Goal: Information Seeking & Learning: Learn about a topic

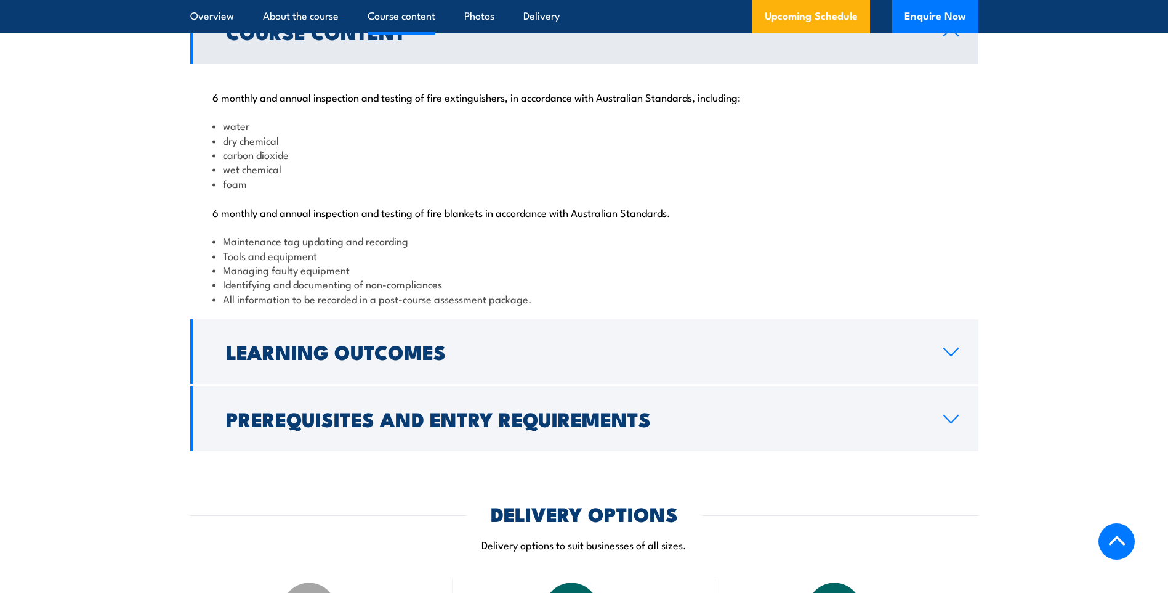
scroll to position [1293, 0]
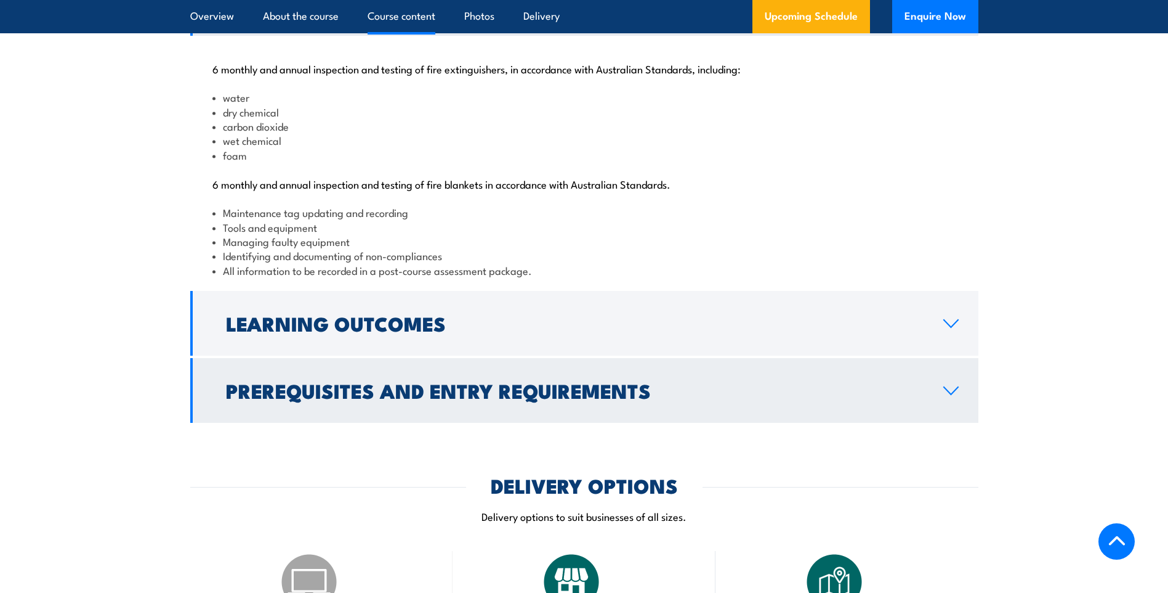
click at [667, 398] on h2 "Prerequisites and Entry Requirements" at bounding box center [575, 389] width 698 height 17
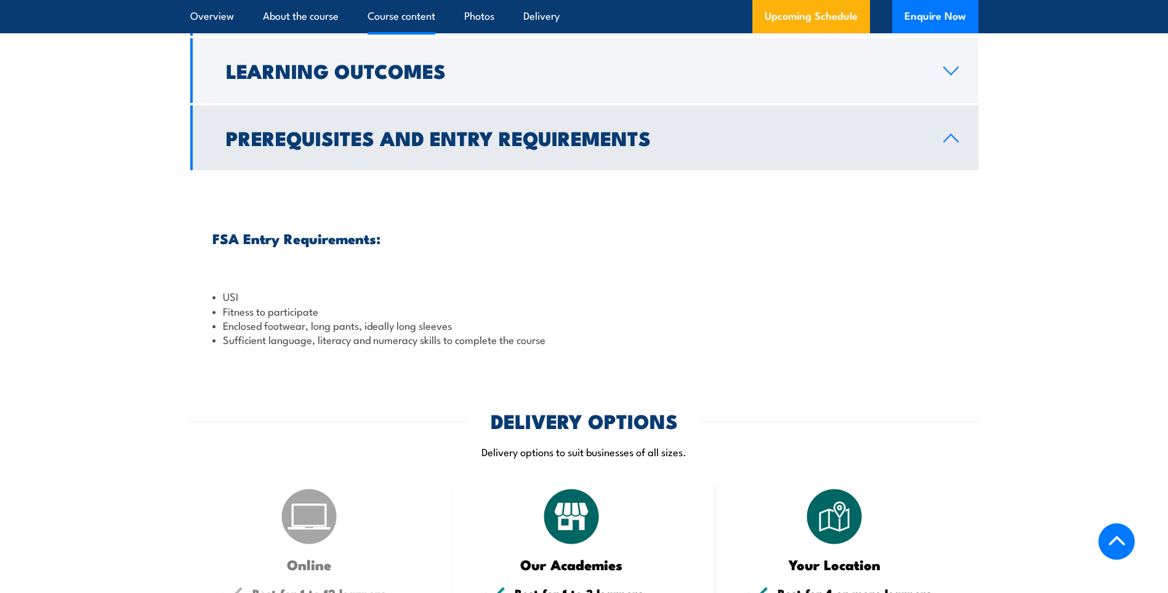
click at [692, 170] on link "Prerequisites and Entry Requirements" at bounding box center [584, 137] width 788 height 65
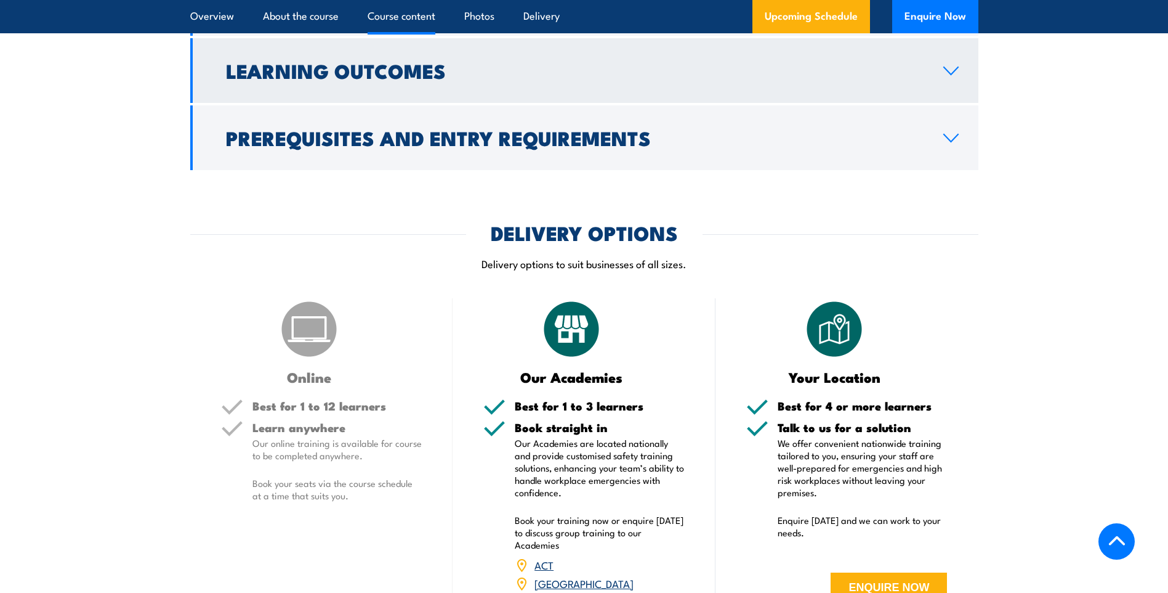
click at [639, 103] on link "Learning Outcomes" at bounding box center [584, 70] width 788 height 65
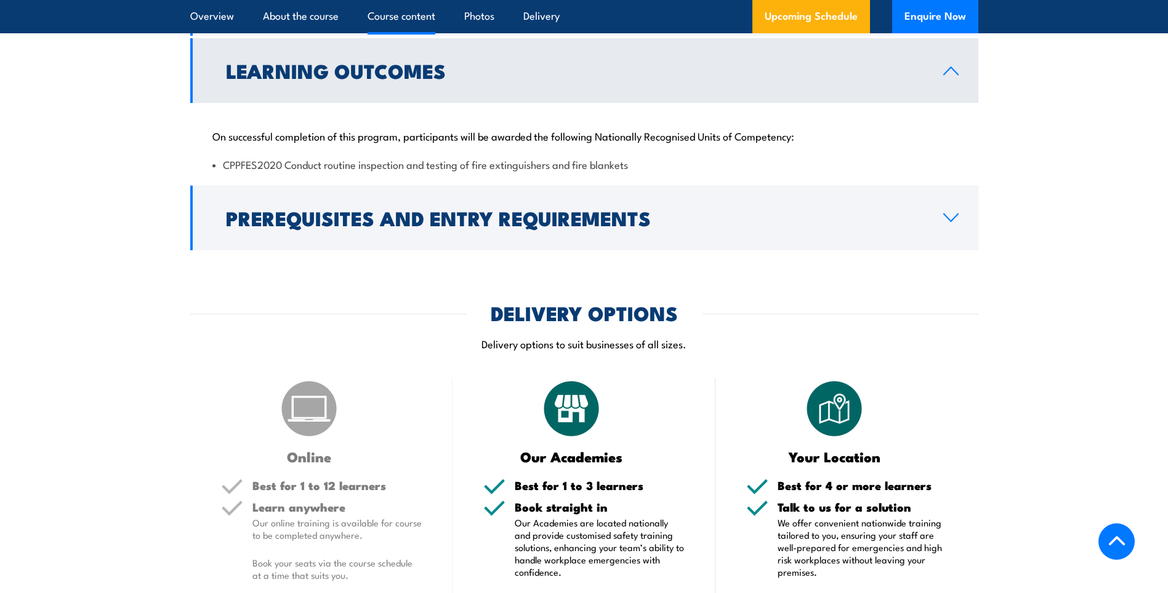
click at [639, 103] on link "Learning Outcomes" at bounding box center [584, 70] width 788 height 65
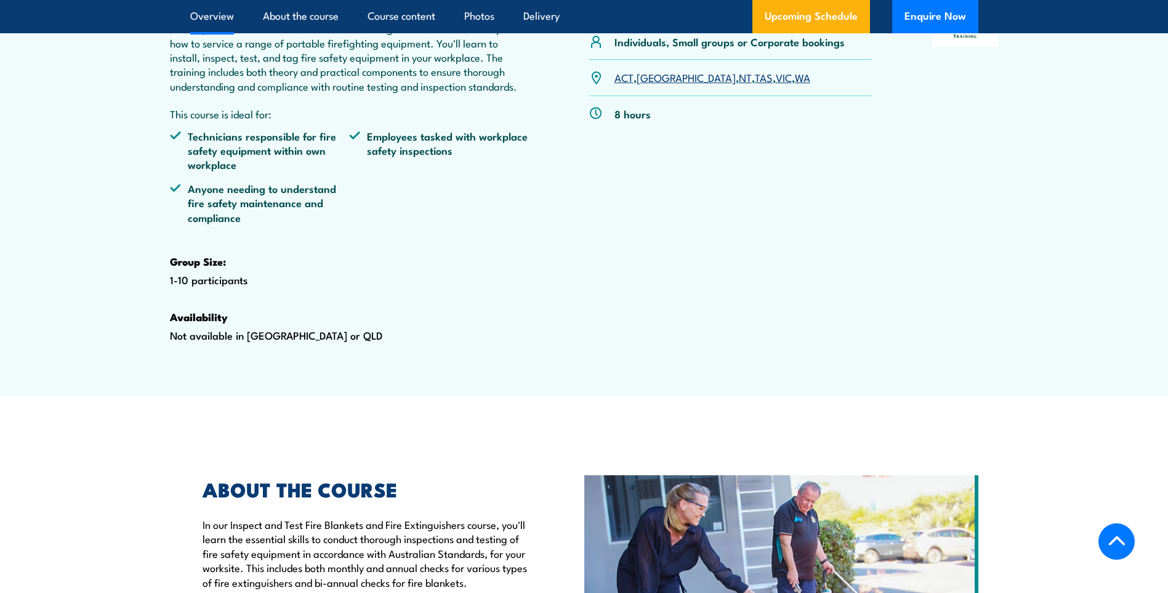
scroll to position [308, 0]
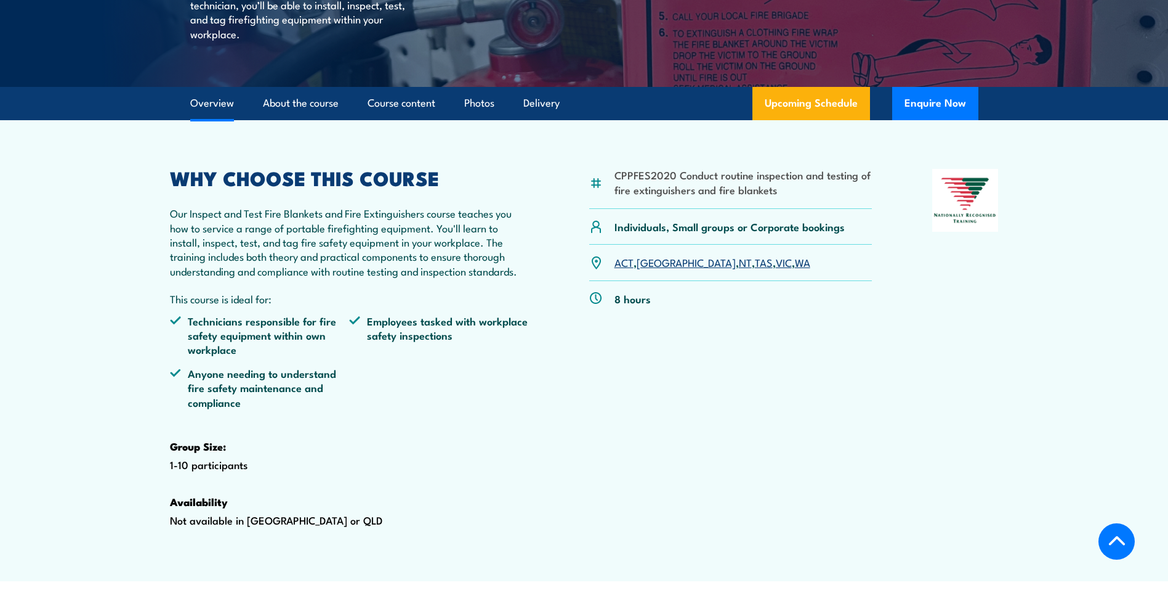
click at [795, 269] on link "WA" at bounding box center [802, 261] width 15 height 15
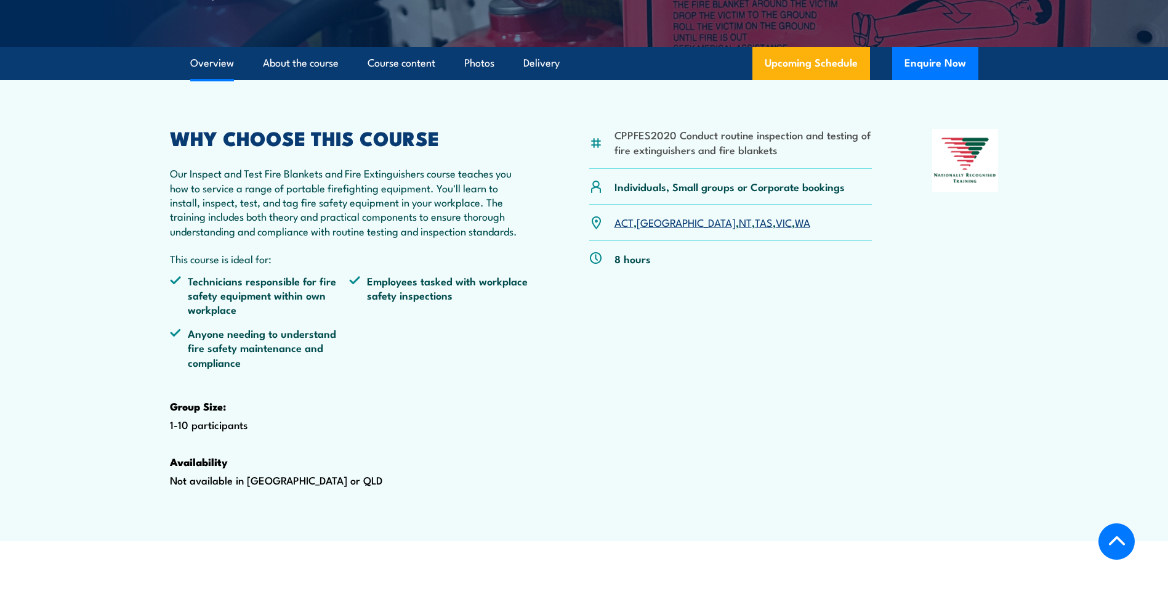
scroll to position [370, 0]
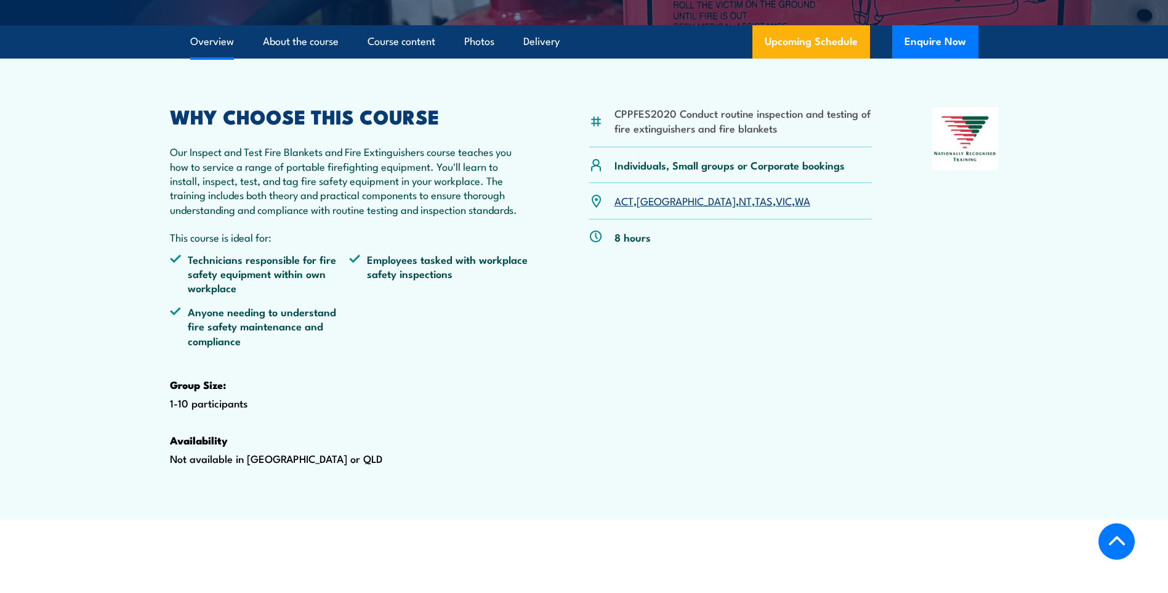
click at [817, 325] on div "CPPFES2020 Conduct routine inspection and testing of fire extinguishers and fir…" at bounding box center [730, 305] width 283 height 397
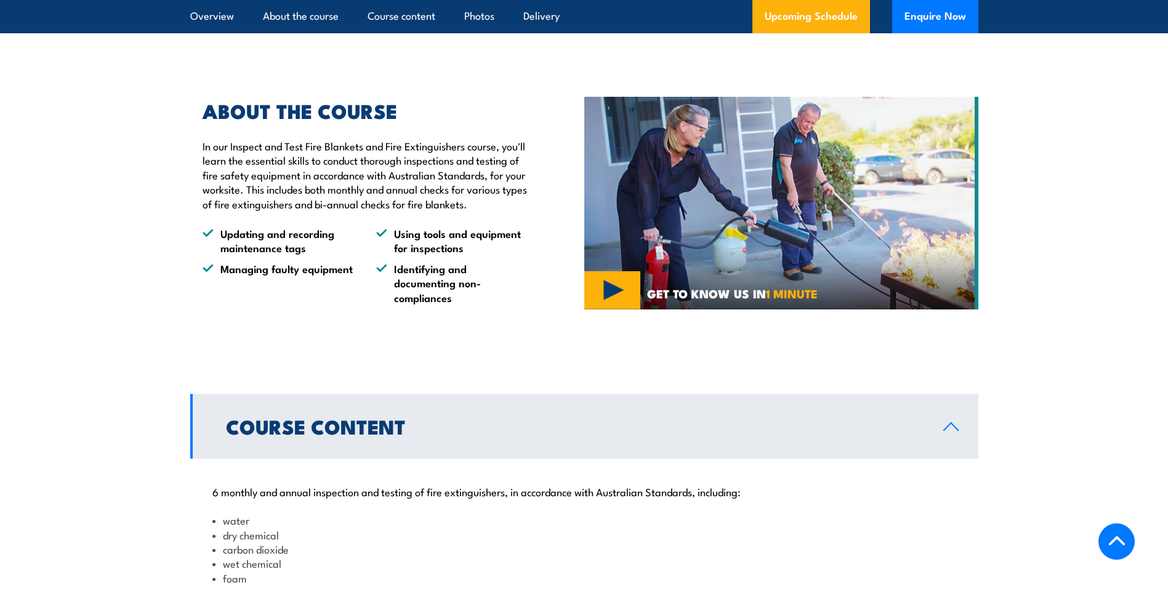
scroll to position [801, 0]
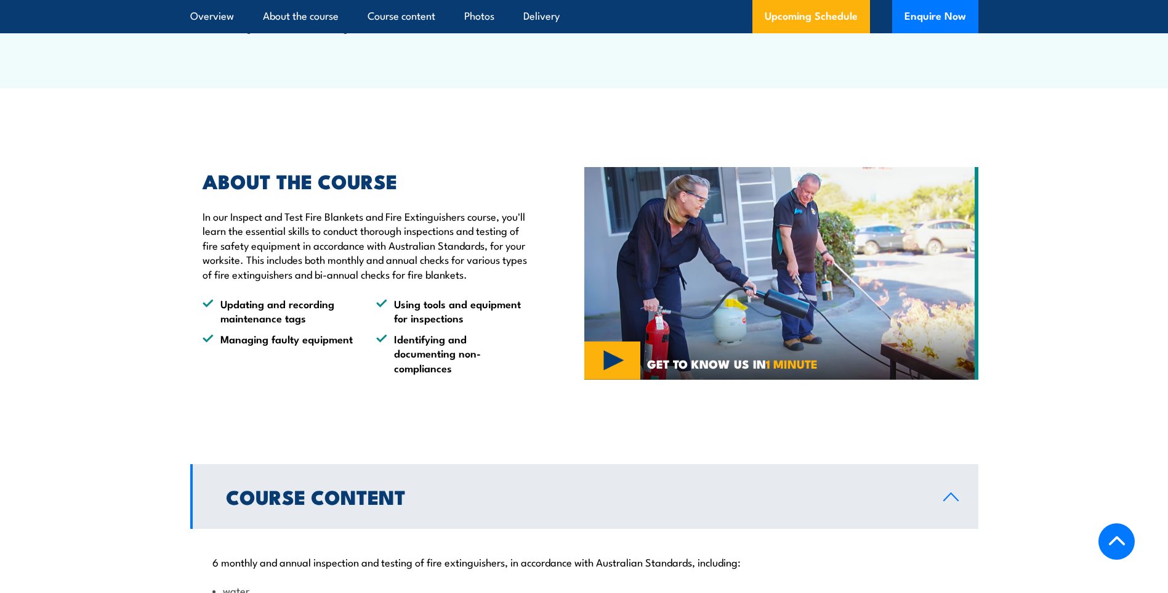
click at [615, 380] on img at bounding box center [782, 273] width 394 height 213
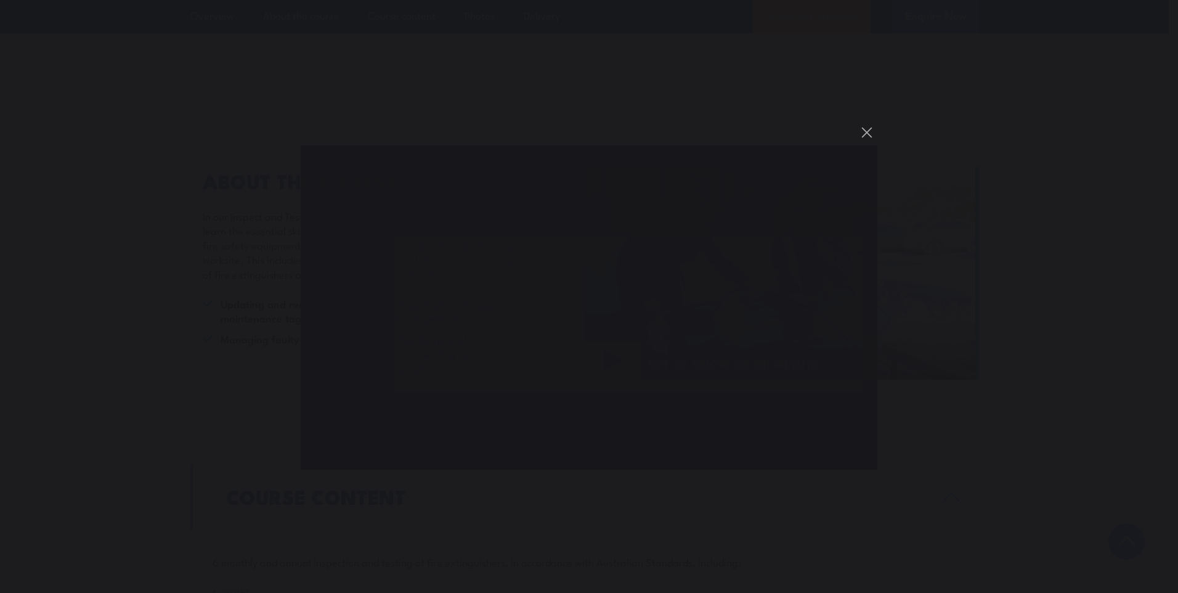
click at [991, 190] on div "You can close this modal content with the ESC key" at bounding box center [589, 296] width 1178 height 593
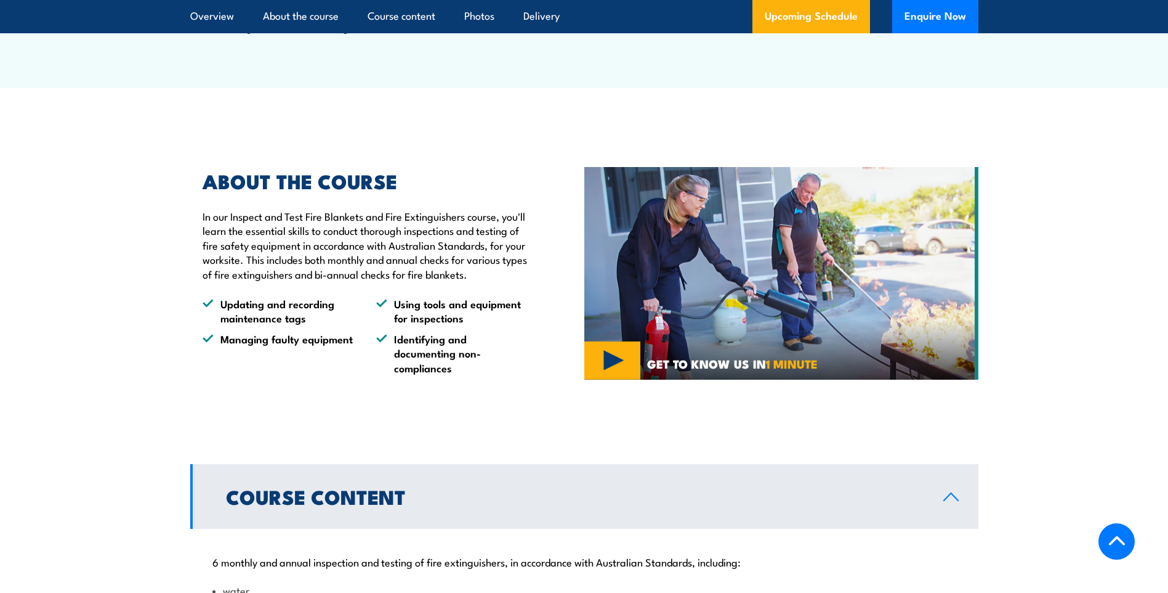
click at [765, 293] on img at bounding box center [782, 273] width 394 height 213
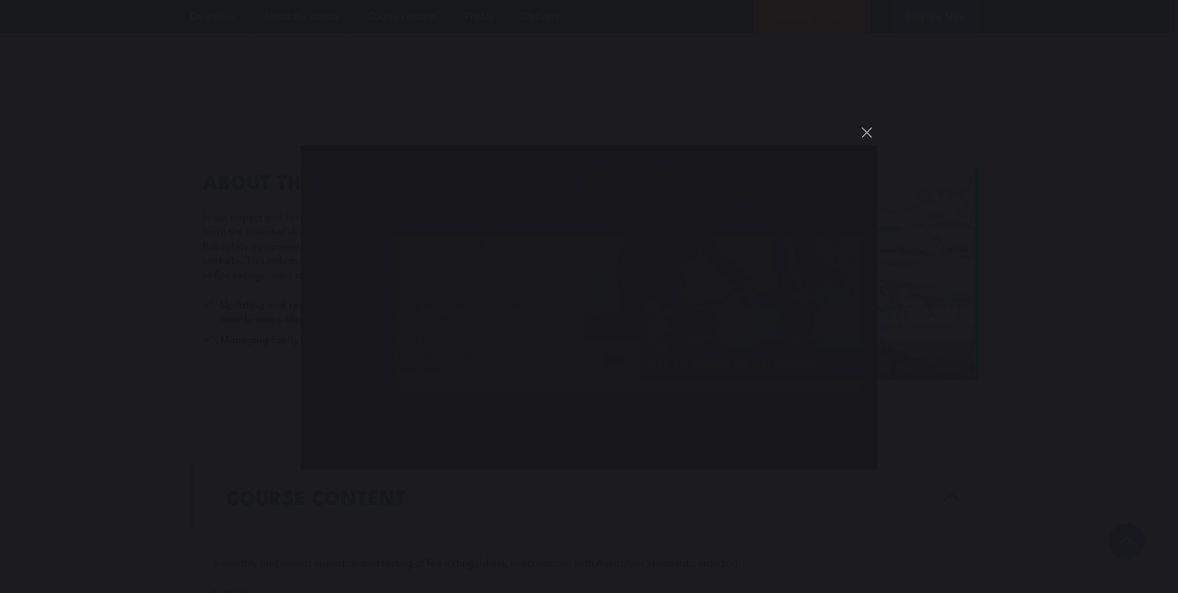
drag, startPoint x: 871, startPoint y: 129, endPoint x: 921, endPoint y: 79, distance: 71.0
click at [871, 129] on button "You can close this modal content with the ESC key" at bounding box center [866, 132] width 21 height 21
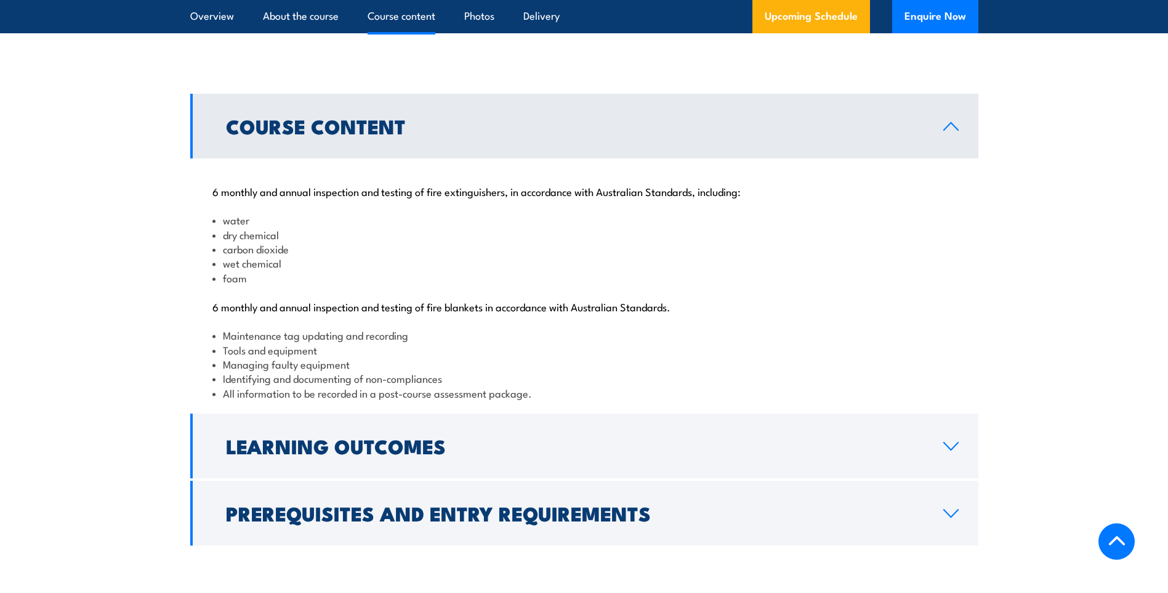
scroll to position [1170, 0]
click at [937, 159] on link "Course Content" at bounding box center [584, 126] width 788 height 65
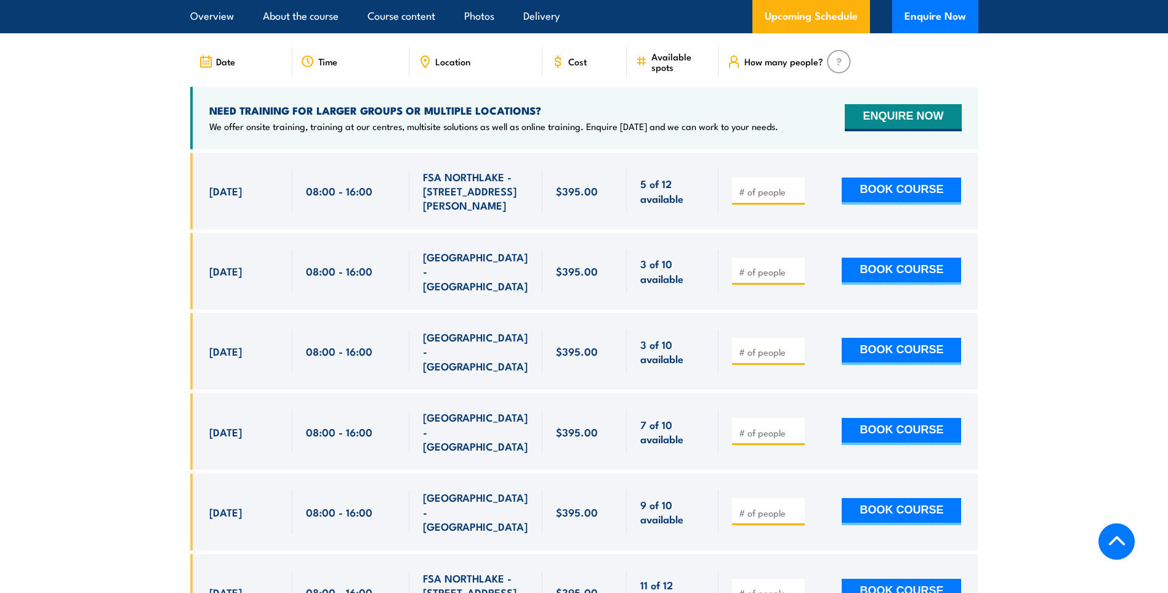
scroll to position [2094, 0]
